Goal: Browse casually: Explore the website without a specific task or goal

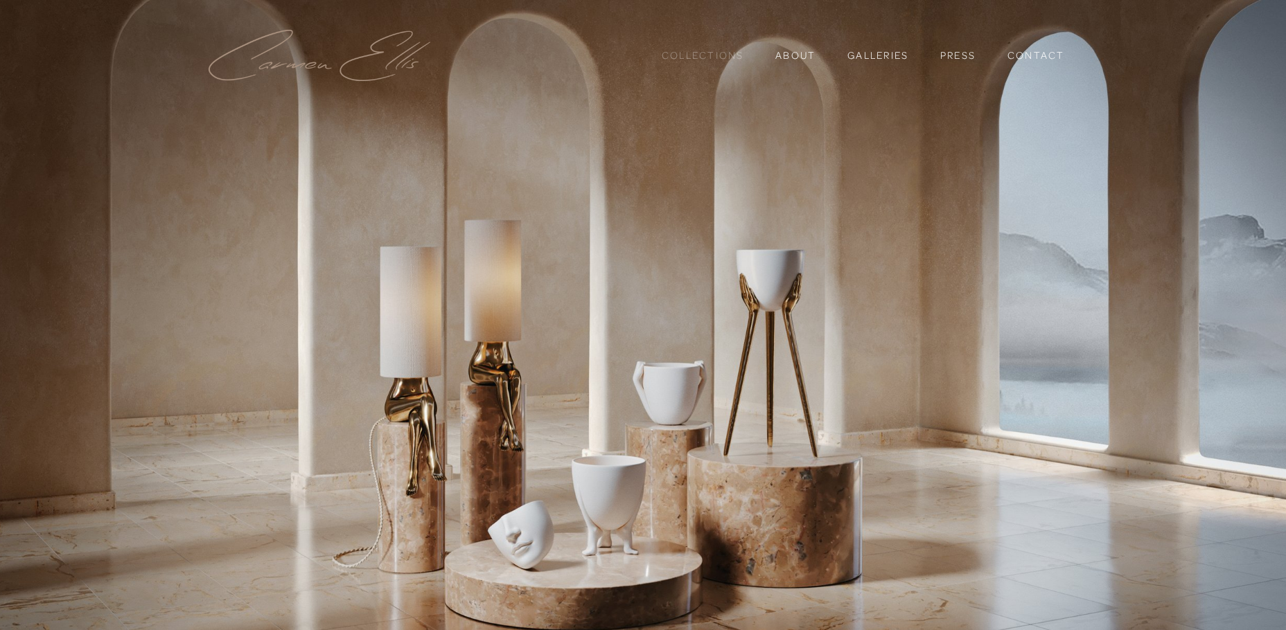
click at [702, 54] on link "Collections" at bounding box center [702, 56] width 82 height 24
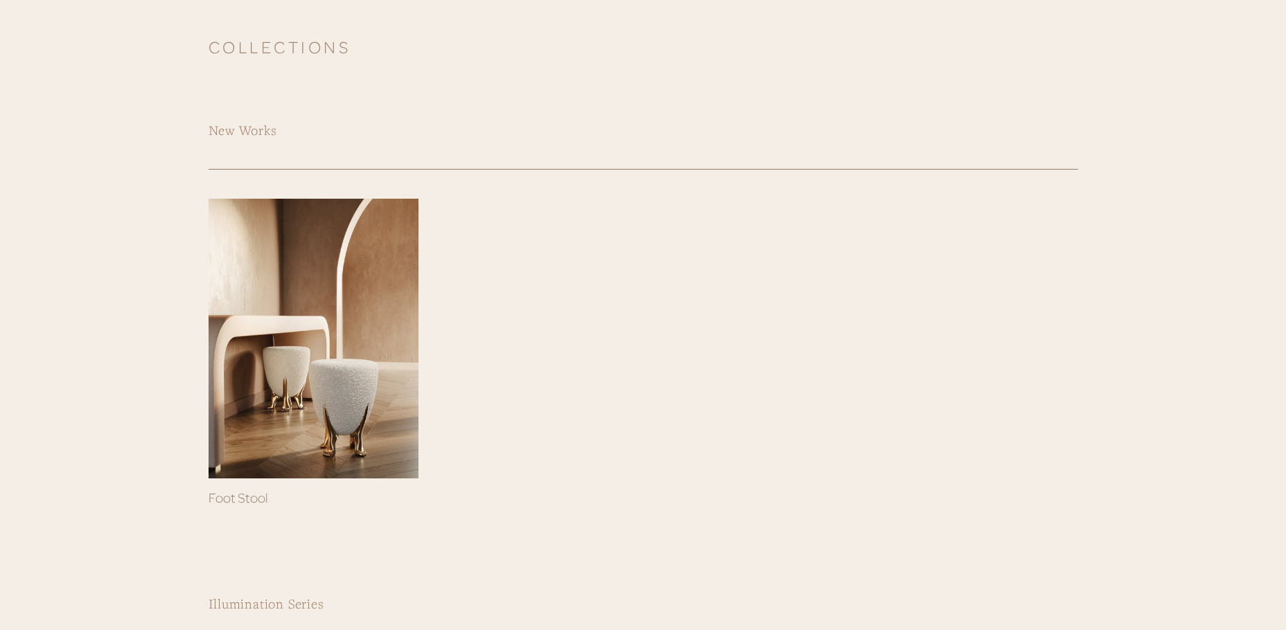
scroll to position [277, 0]
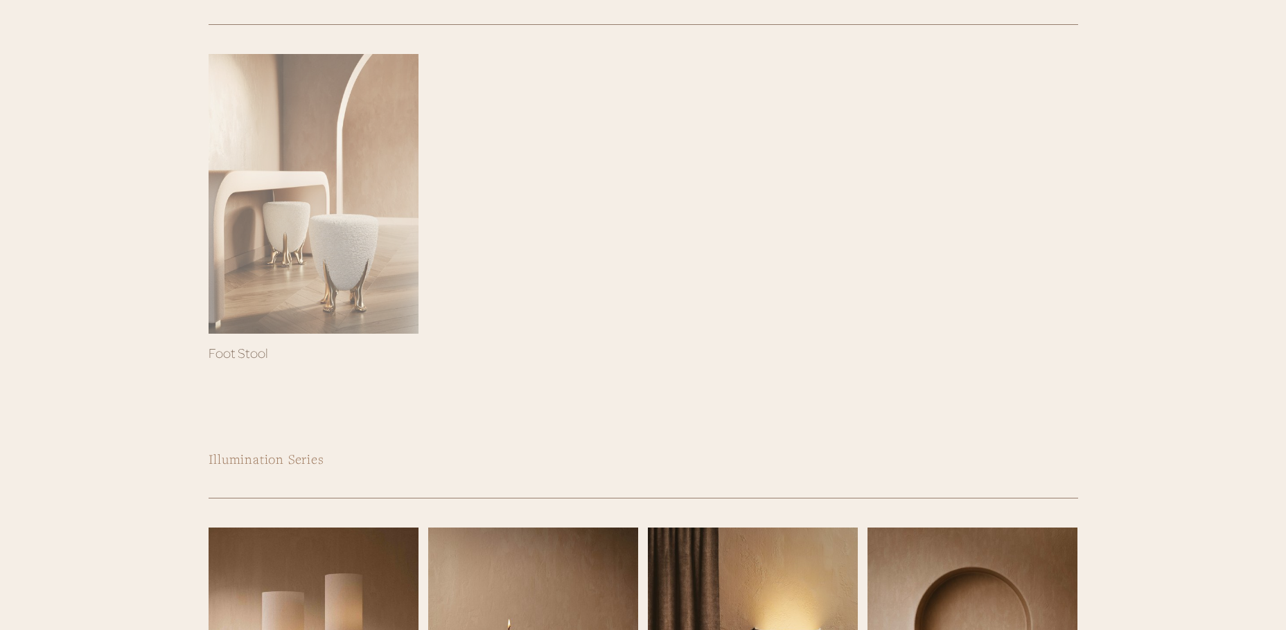
click at [398, 231] on div at bounding box center [313, 194] width 210 height 280
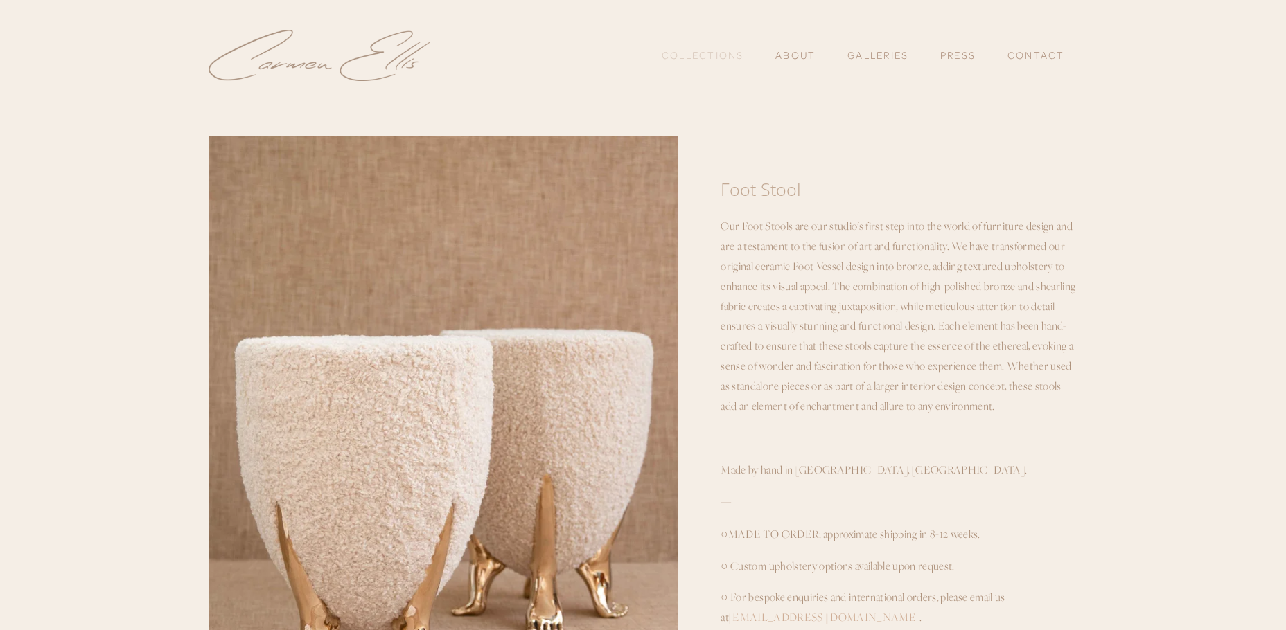
click at [730, 55] on link "Collections" at bounding box center [702, 56] width 82 height 24
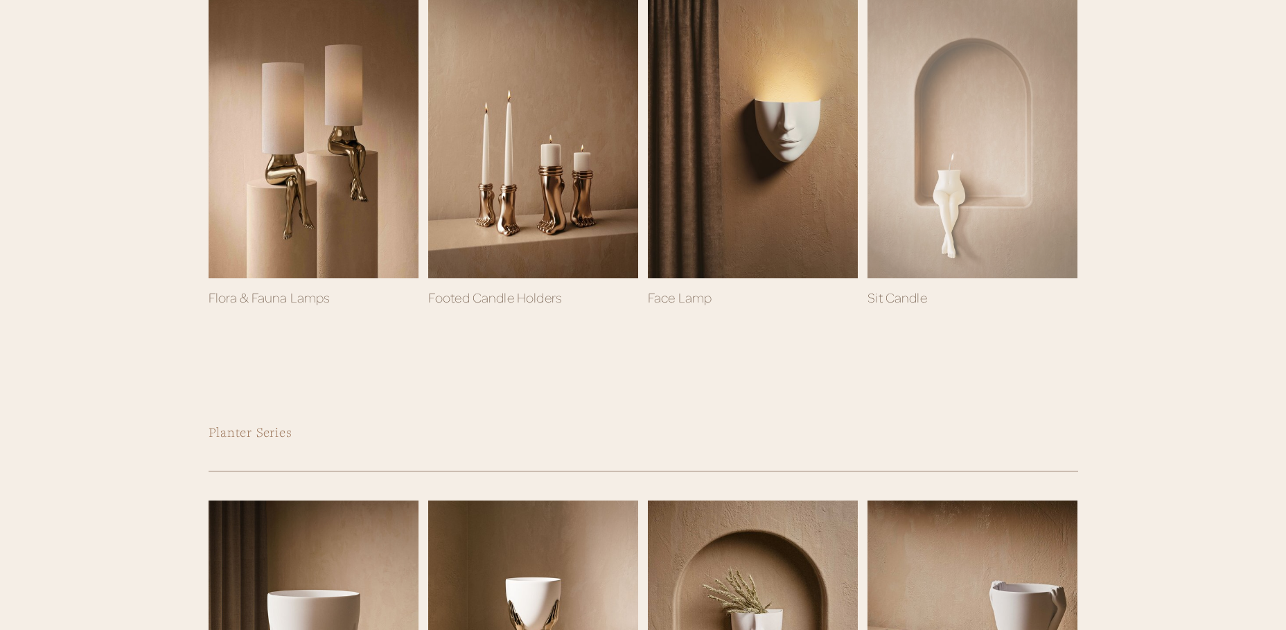
scroll to position [831, 0]
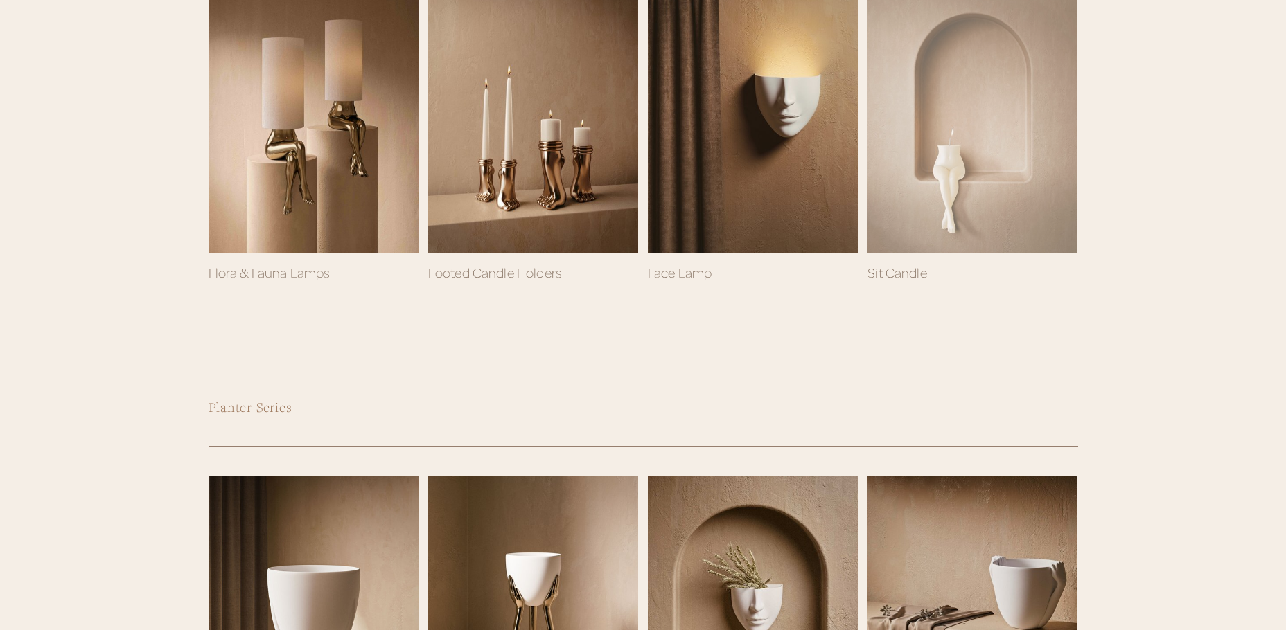
click at [982, 138] on div at bounding box center [972, 114] width 210 height 280
